Goal: Information Seeking & Learning: Find specific fact

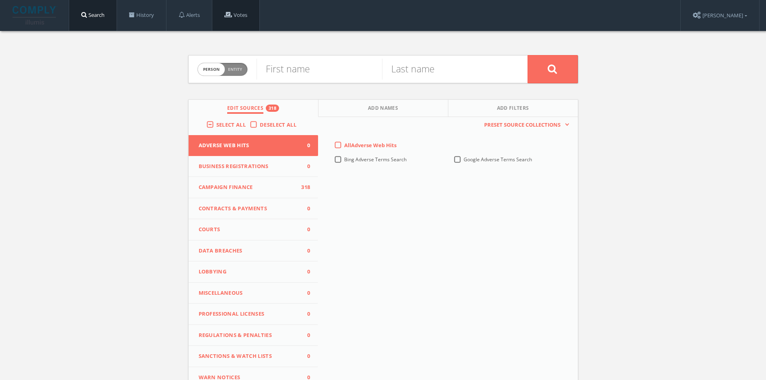
click at [255, 6] on link "Votes" at bounding box center [235, 15] width 47 height 31
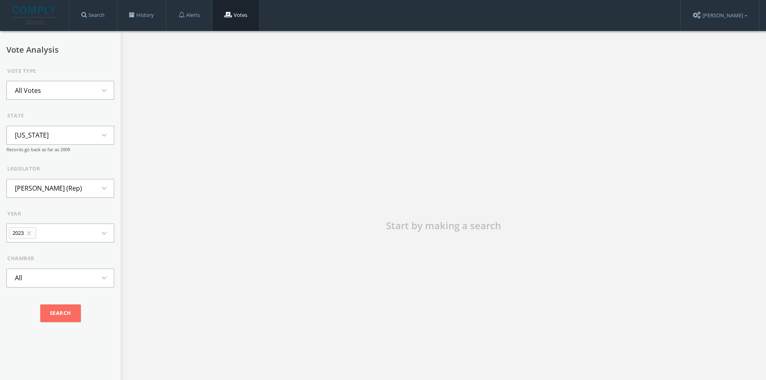
click at [46, 95] on li "All Votes" at bounding box center [28, 91] width 42 height 18
click at [48, 119] on li "Minority Votes" at bounding box center [60, 117] width 107 height 18
click at [54, 134] on button "[US_STATE] expand_more" at bounding box center [60, 135] width 108 height 19
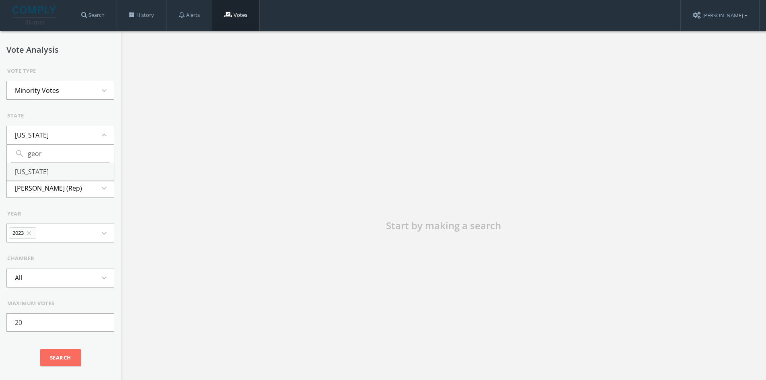
type input "geor"
click at [49, 167] on li "[US_STATE]" at bounding box center [60, 172] width 107 height 18
click at [50, 185] on li "[PERSON_NAME] (Dem)" at bounding box center [50, 188] width 86 height 18
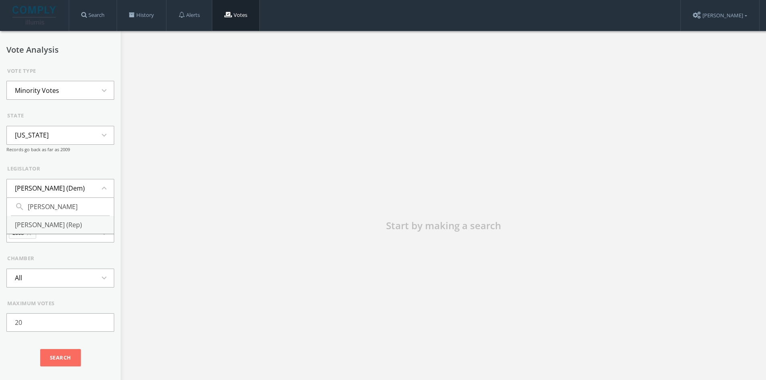
type input "[PERSON_NAME]"
click at [48, 232] on li "[PERSON_NAME] (Rep)" at bounding box center [60, 225] width 107 height 18
click at [45, 232] on button "2012 close expand_more" at bounding box center [60, 233] width 108 height 19
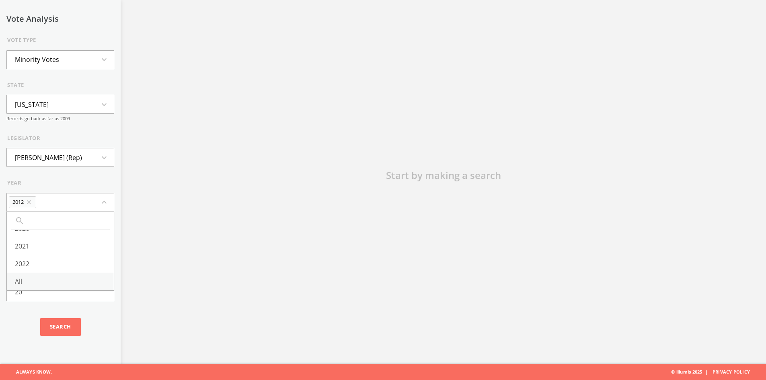
scroll to position [158, 0]
click at [23, 273] on li "All" at bounding box center [60, 282] width 107 height 18
click at [45, 285] on input "20" at bounding box center [60, 292] width 108 height 18
type input "10"
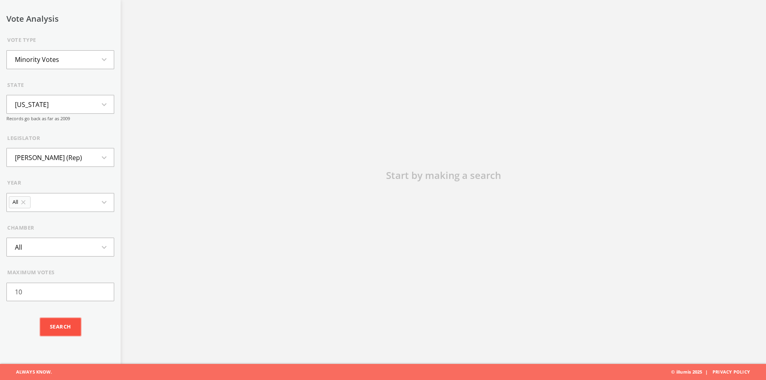
click at [64, 327] on input "Search" at bounding box center [60, 327] width 41 height 18
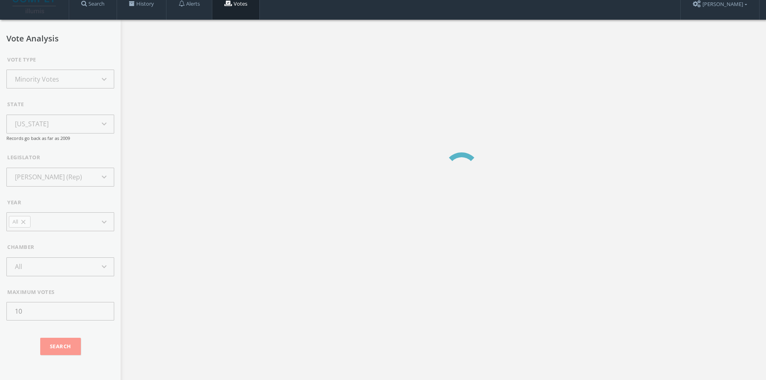
scroll to position [0, 0]
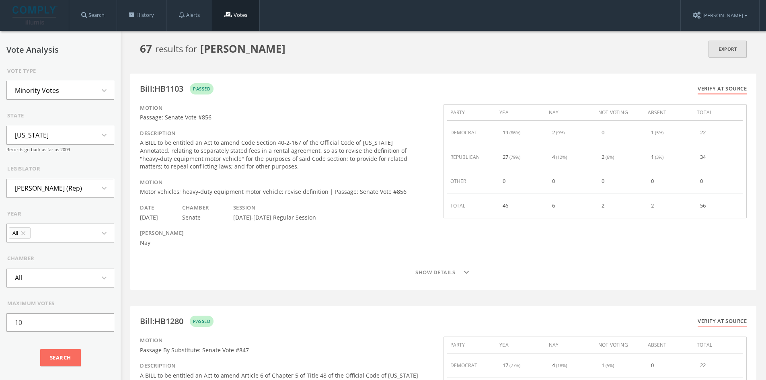
click at [719, 51] on link "Export" at bounding box center [728, 49] width 38 height 17
